Goal: Find specific page/section: Find specific page/section

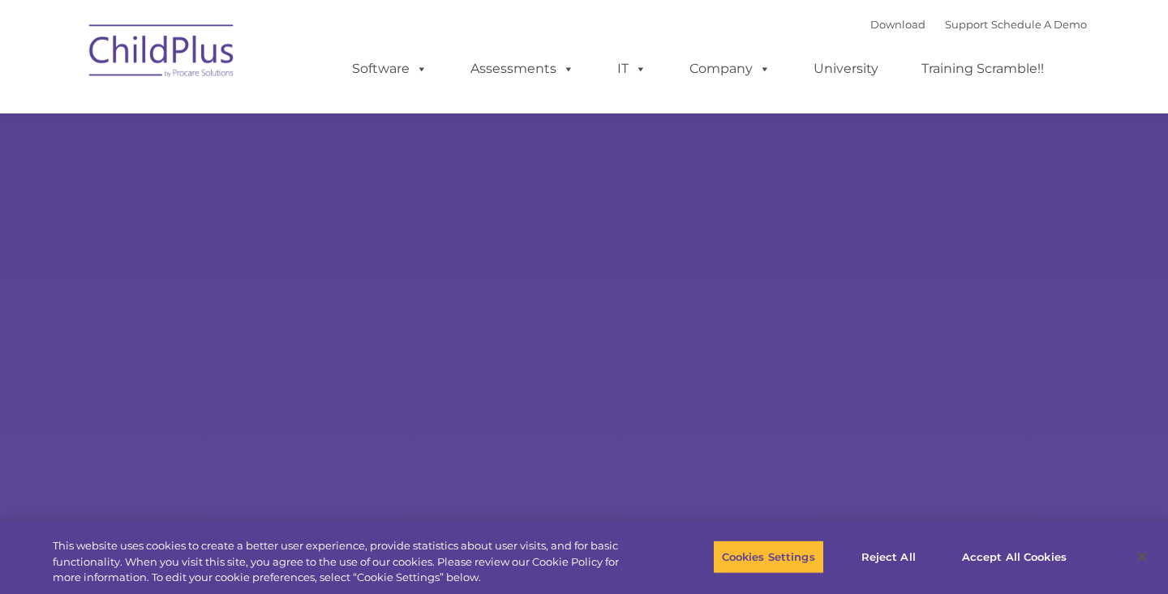
select select "MEDIUM"
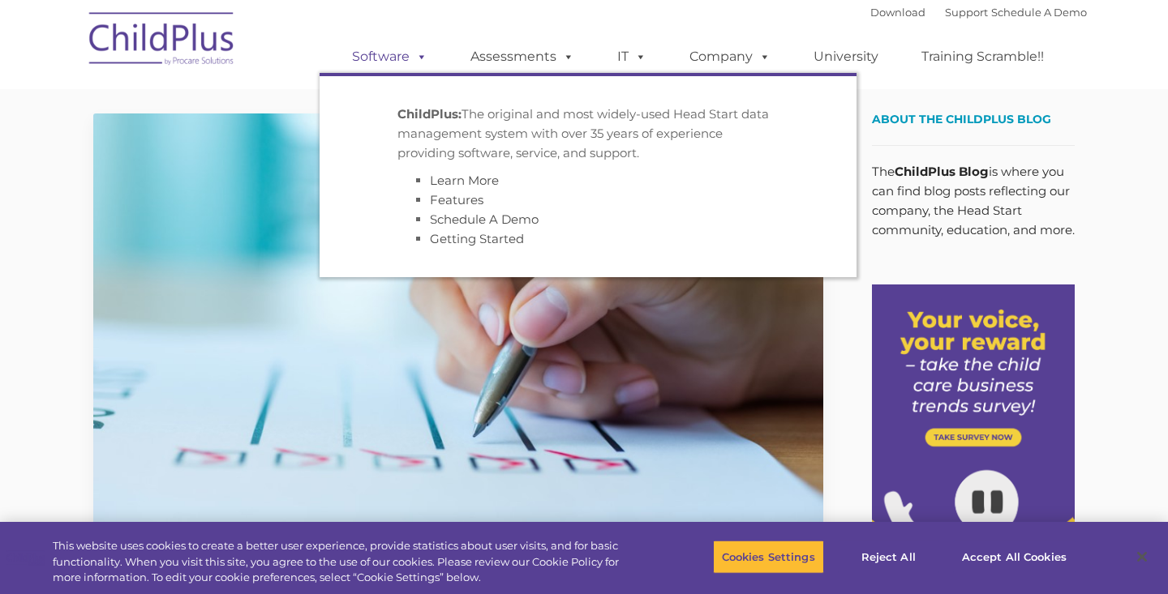
click at [379, 60] on link "Software" at bounding box center [390, 57] width 108 height 32
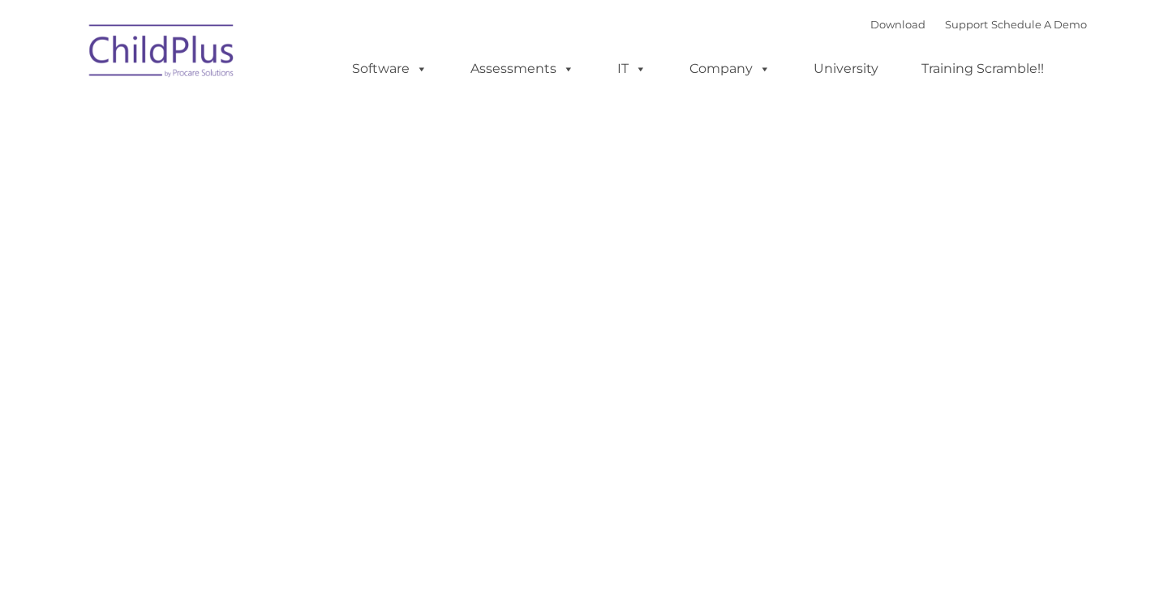
type input ""
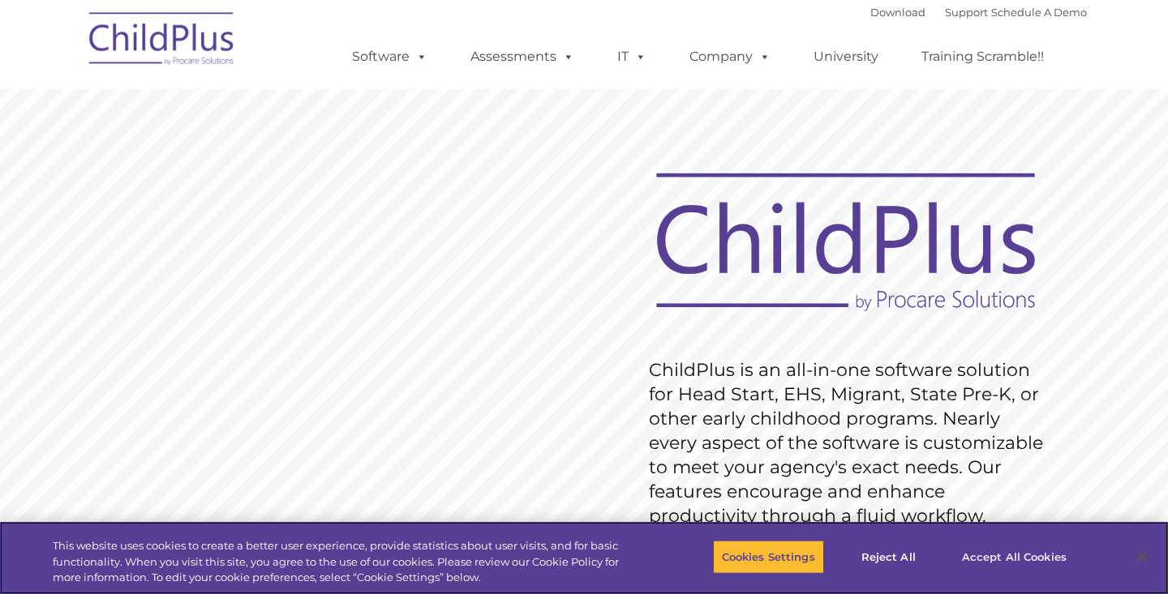
click at [1005, 548] on button "Accept All Cookies" at bounding box center [1014, 557] width 122 height 34
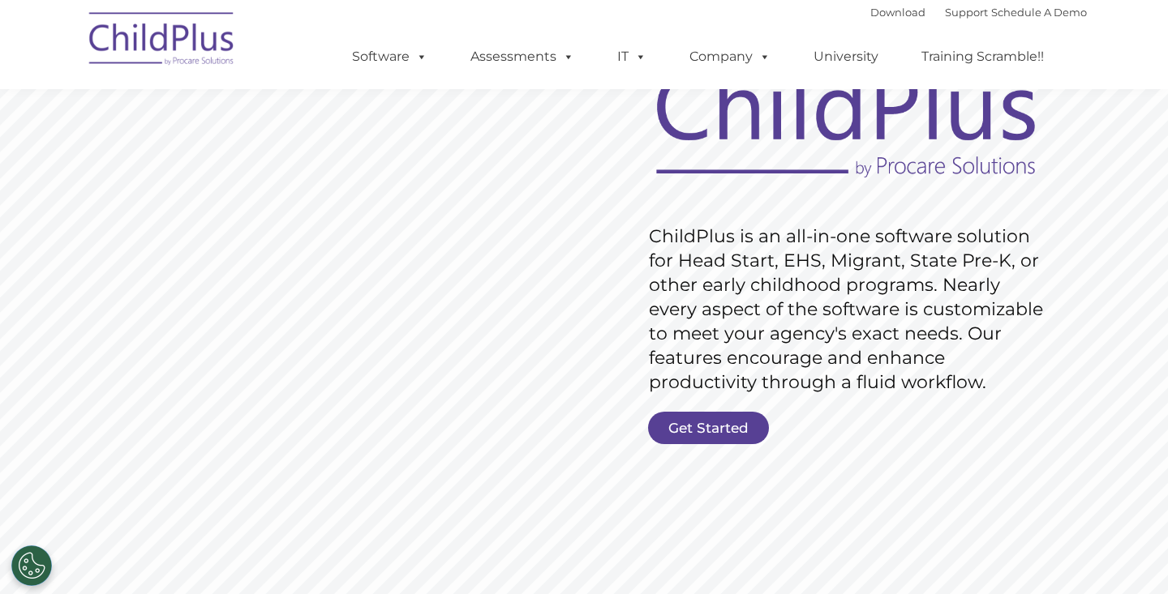
scroll to position [146, 0]
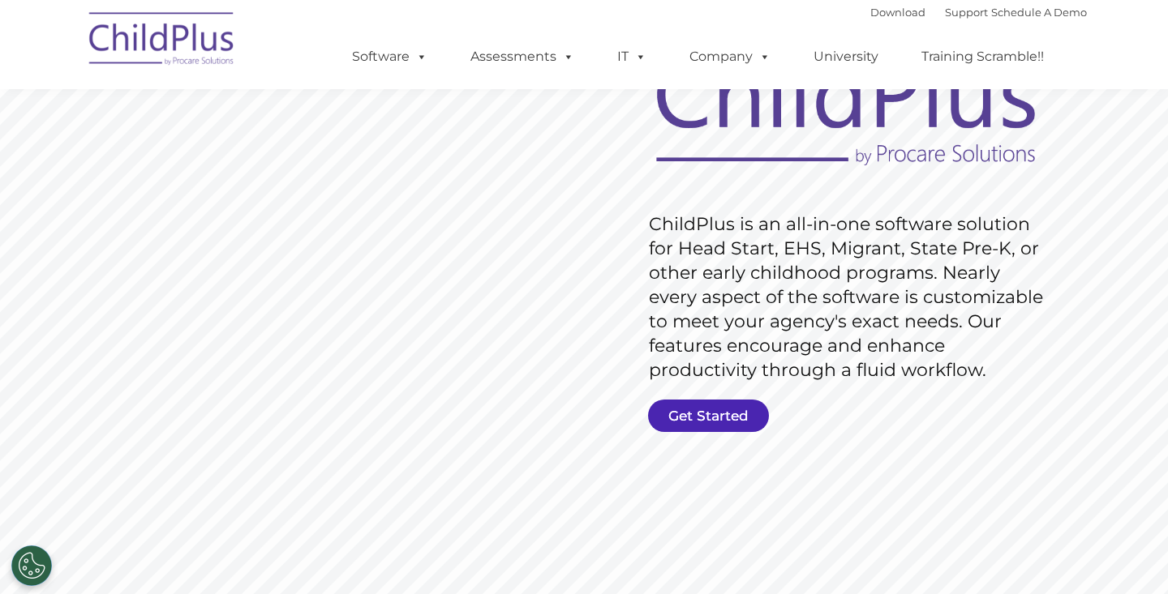
click at [717, 414] on link "Get Started" at bounding box center [708, 416] width 121 height 32
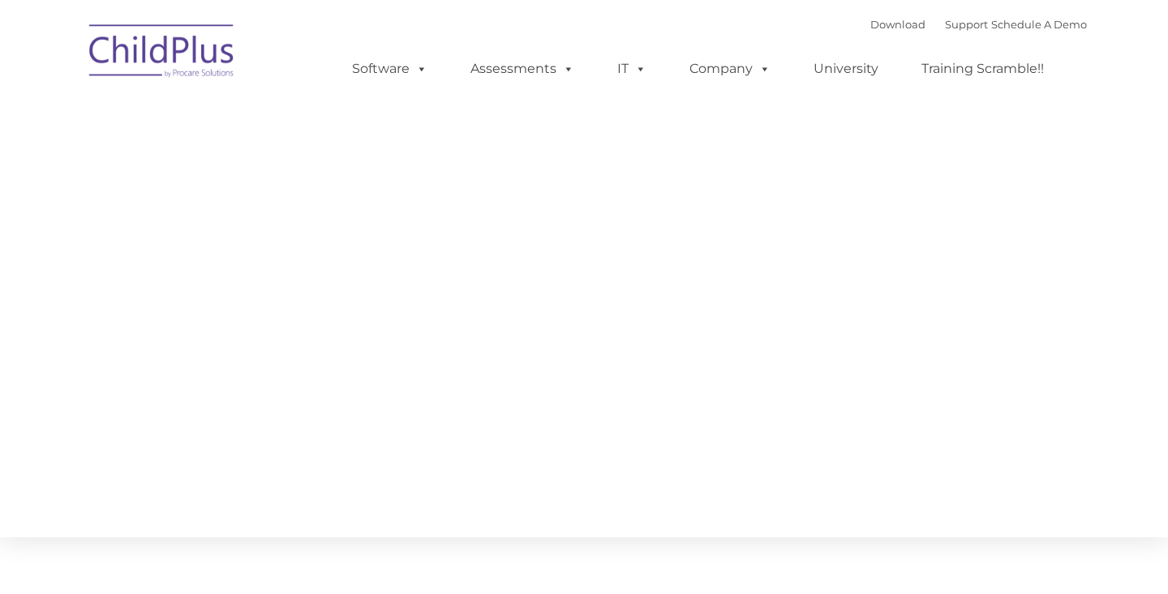
type input ""
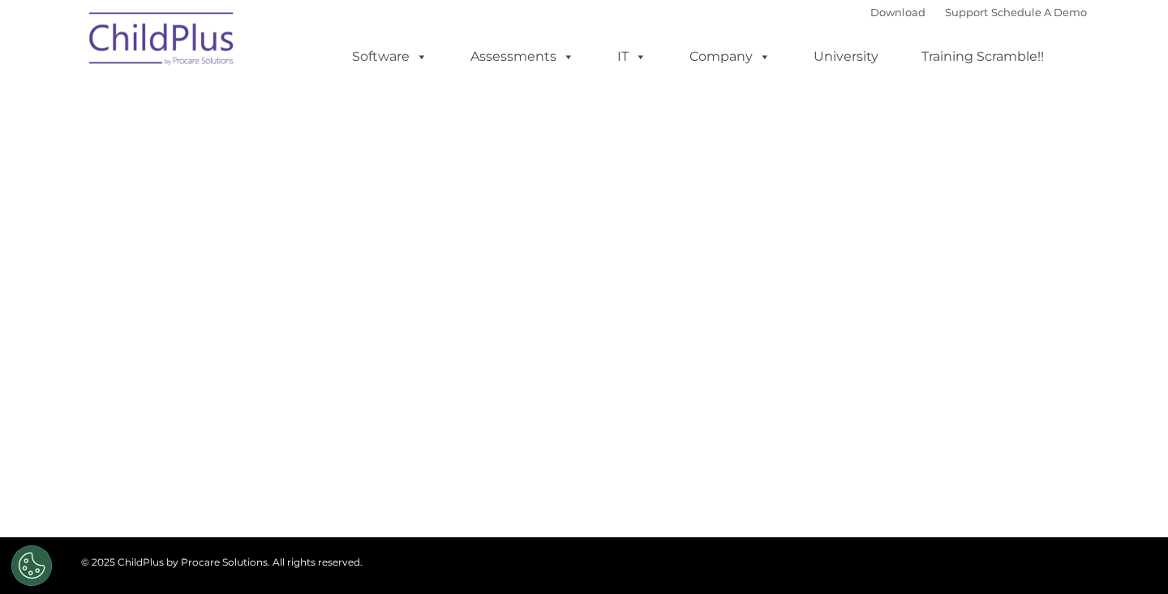
select select "MEDIUM"
